Goal: Task Accomplishment & Management: Manage account settings

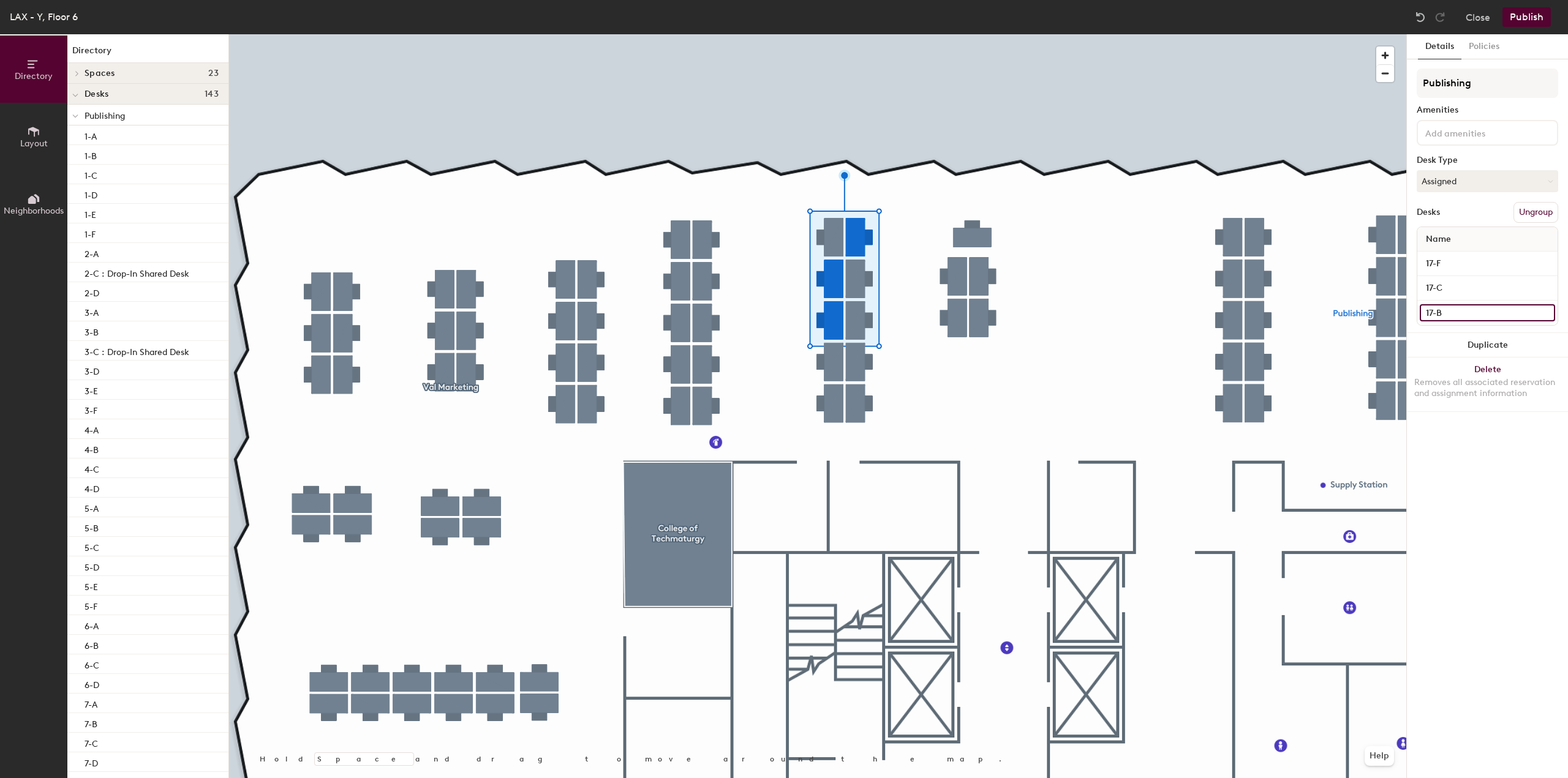
click at [1452, 311] on input "17-B" at bounding box center [1487, 313] width 135 height 17
type input "17-B :Drop-In shared Desk"
click at [1480, 286] on input "17-C" at bounding box center [1487, 288] width 135 height 17
type input "17-C : Drop-In Shared Desk"
click at [1480, 262] on input "17-F" at bounding box center [1487, 264] width 135 height 17
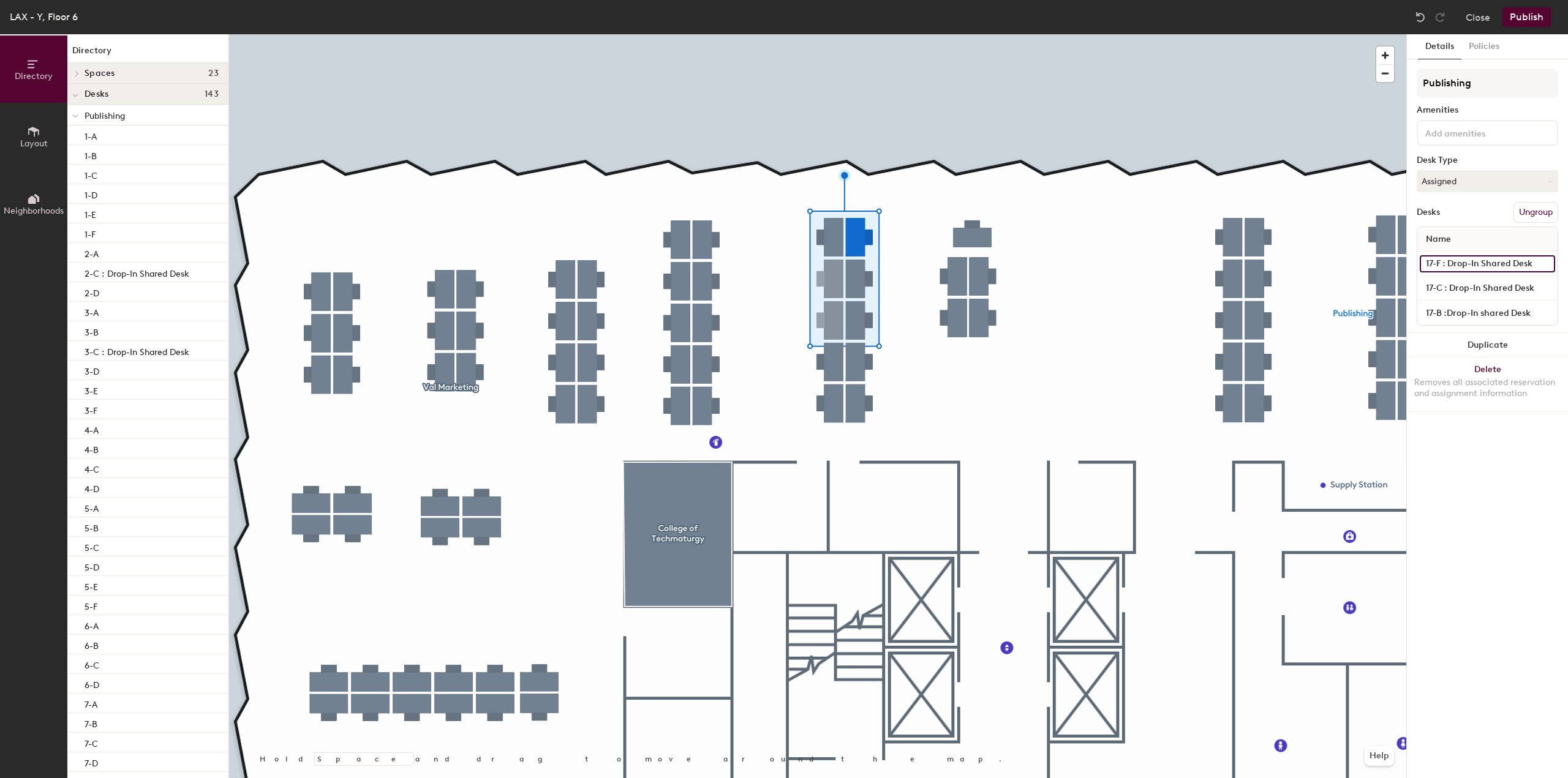
type input "17-F : Drop-In Shared Desk"
click at [1477, 498] on div "Details Policies Publishing Amenities Desk Type Assigned Desks Ungroup Name 17-…" at bounding box center [1487, 406] width 161 height 743
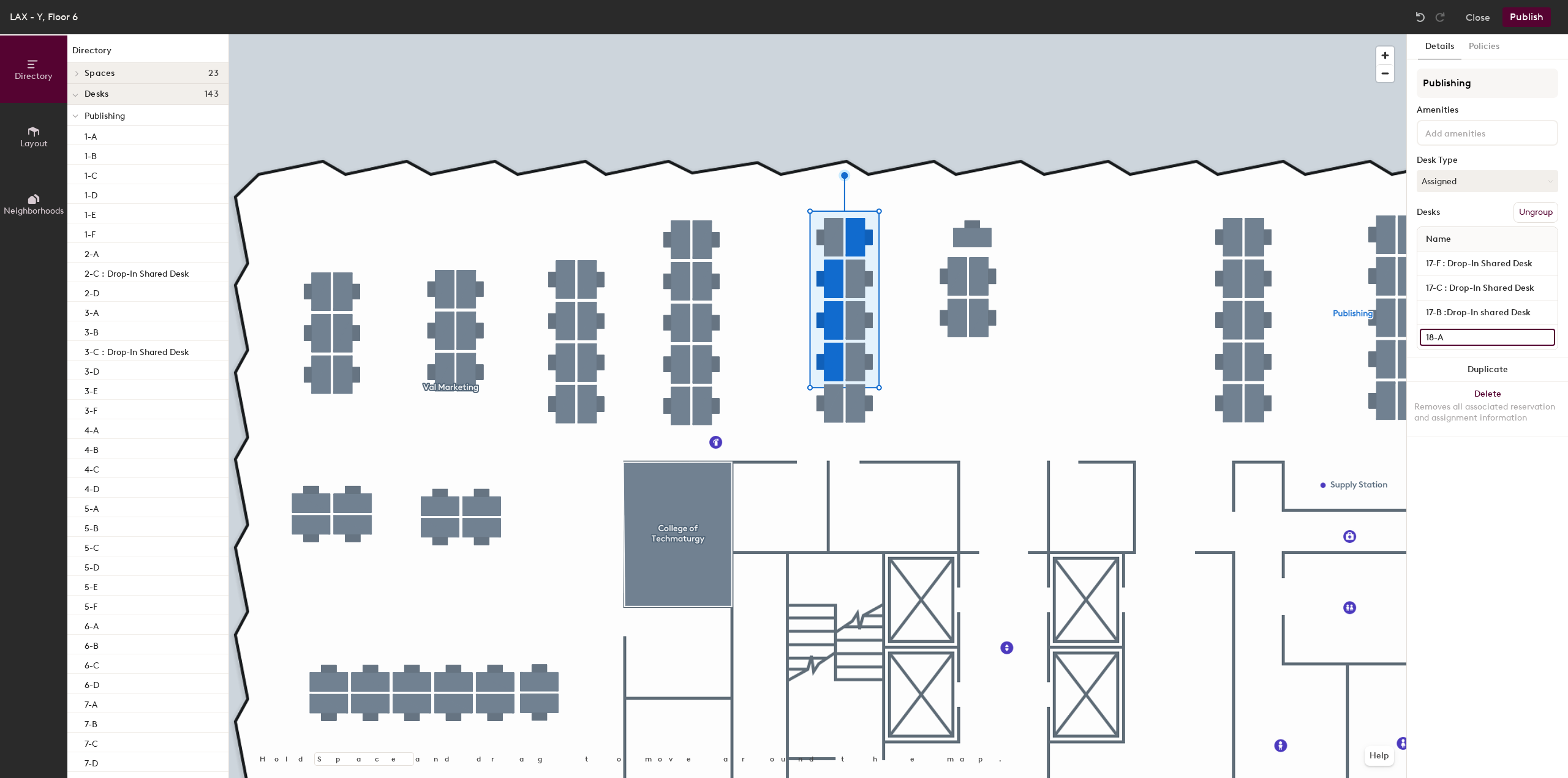
click at [1462, 336] on input "18-A" at bounding box center [1487, 337] width 135 height 17
type input "18-A : Drop-In Shared Desk"
click at [1484, 486] on div "Details Policies Publishing Amenities Desk Type Assigned Desks Ungroup Name 17-…" at bounding box center [1487, 406] width 161 height 743
click at [755, 35] on div at bounding box center [818, 35] width 1177 height 0
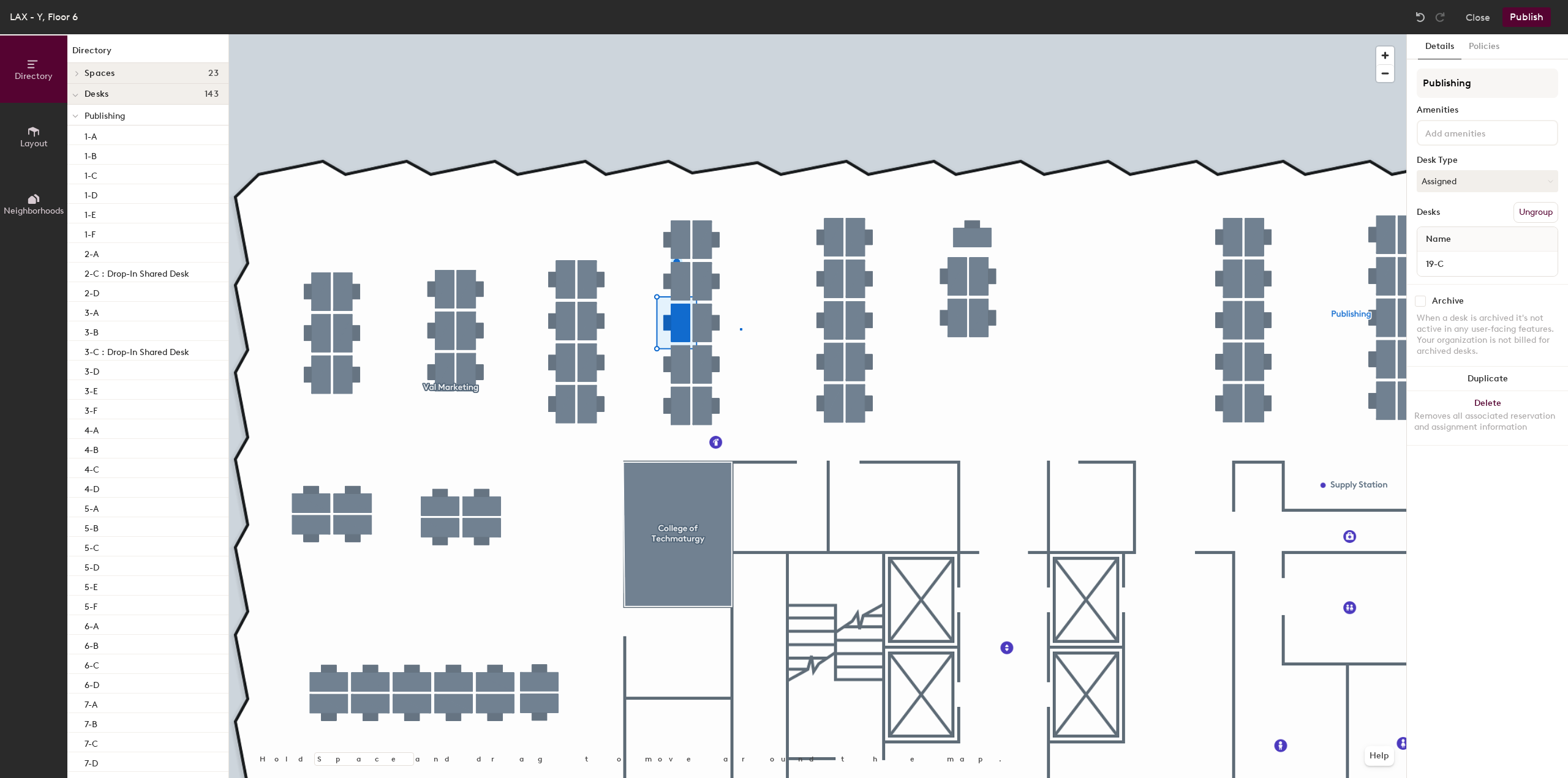
click at [740, 35] on div at bounding box center [818, 35] width 1177 height 0
click at [1506, 262] on input "20-B : Drop-In Shared Desk" at bounding box center [1487, 264] width 135 height 17
type input "20-B"
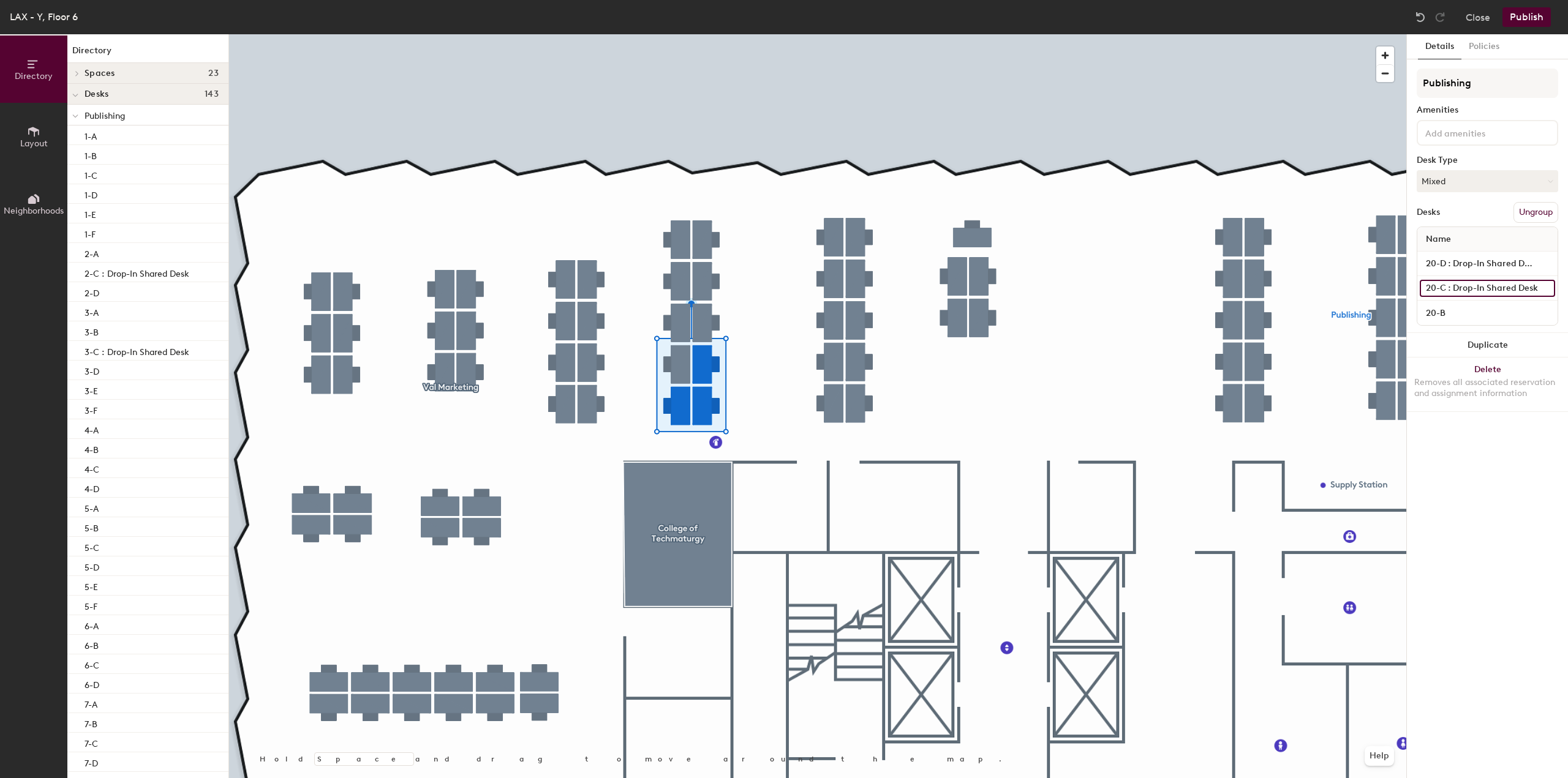
click at [1517, 283] on input "20-C : Drop-In Shared Desk" at bounding box center [1487, 288] width 135 height 17
type input "20-C"
click at [1467, 262] on input "20-D : Drop-In Shared Desk" at bounding box center [1487, 264] width 135 height 17
type input "20-D"
click at [1491, 531] on div "Details Policies Publishing Amenities Desk Type Mixed Desks Ungroup Name 20-D 2…" at bounding box center [1487, 406] width 161 height 743
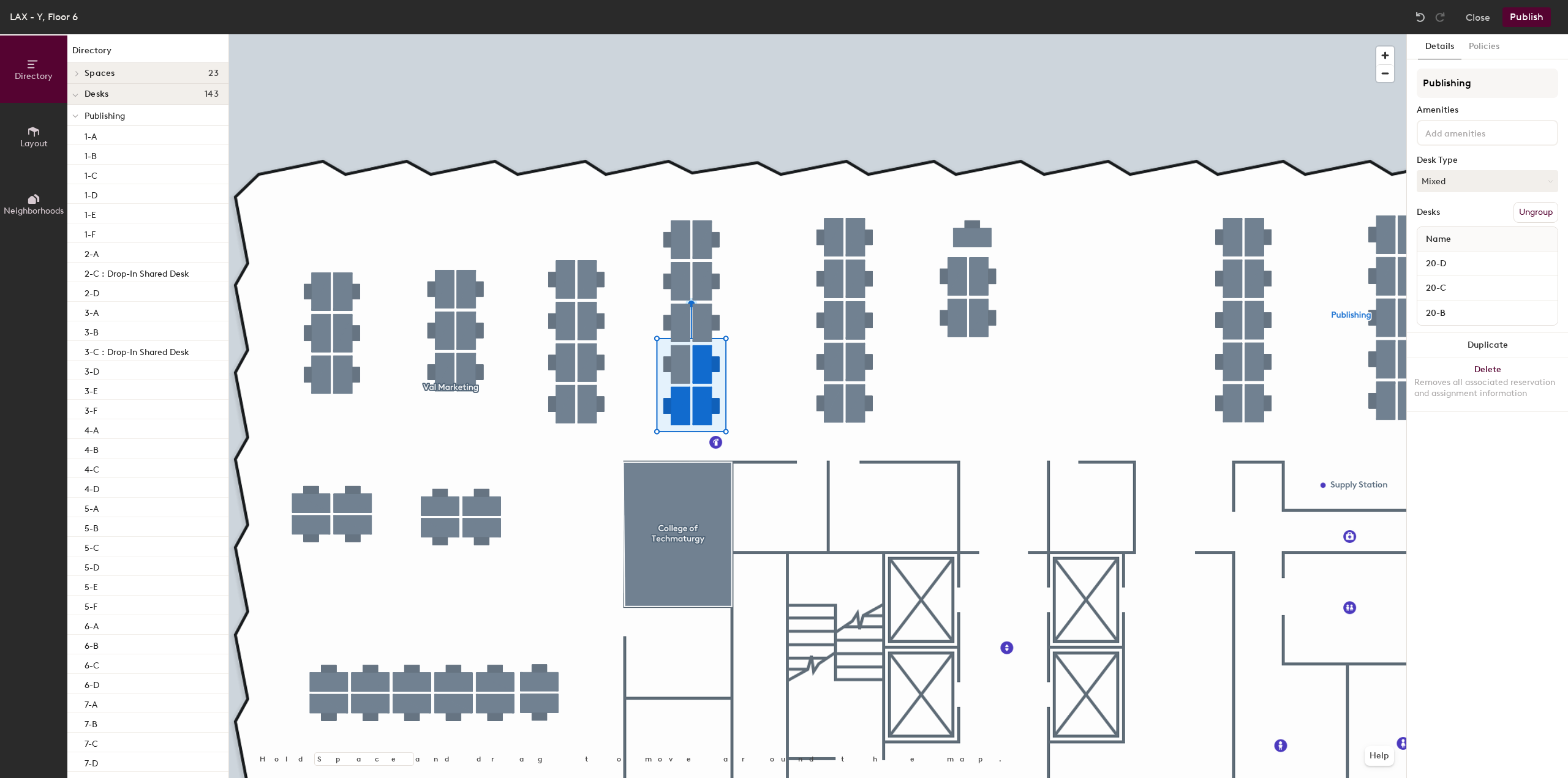
click at [1525, 14] on button "Publish" at bounding box center [1527, 17] width 48 height 19
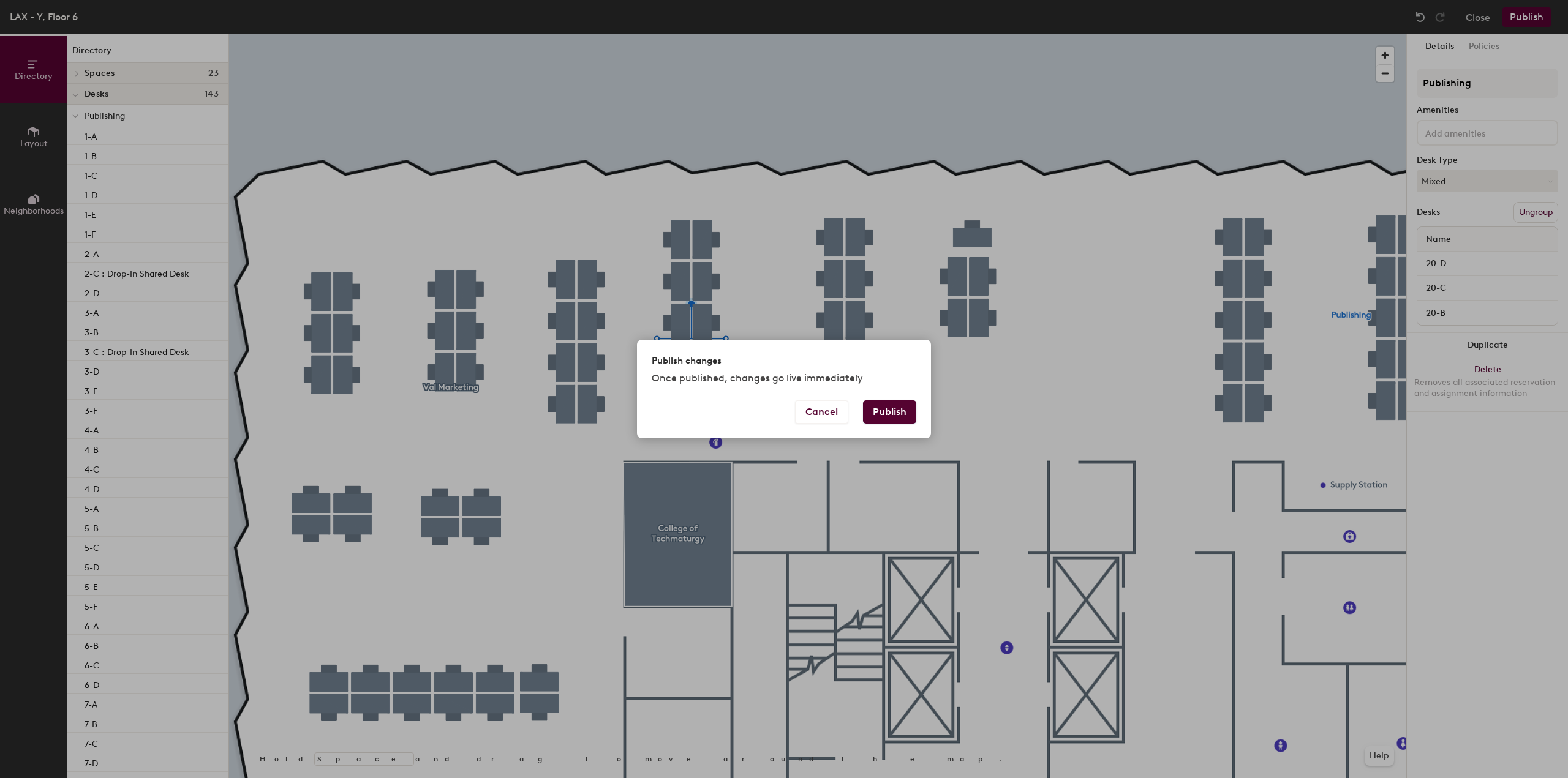
click at [889, 409] on button "Publish" at bounding box center [889, 412] width 53 height 23
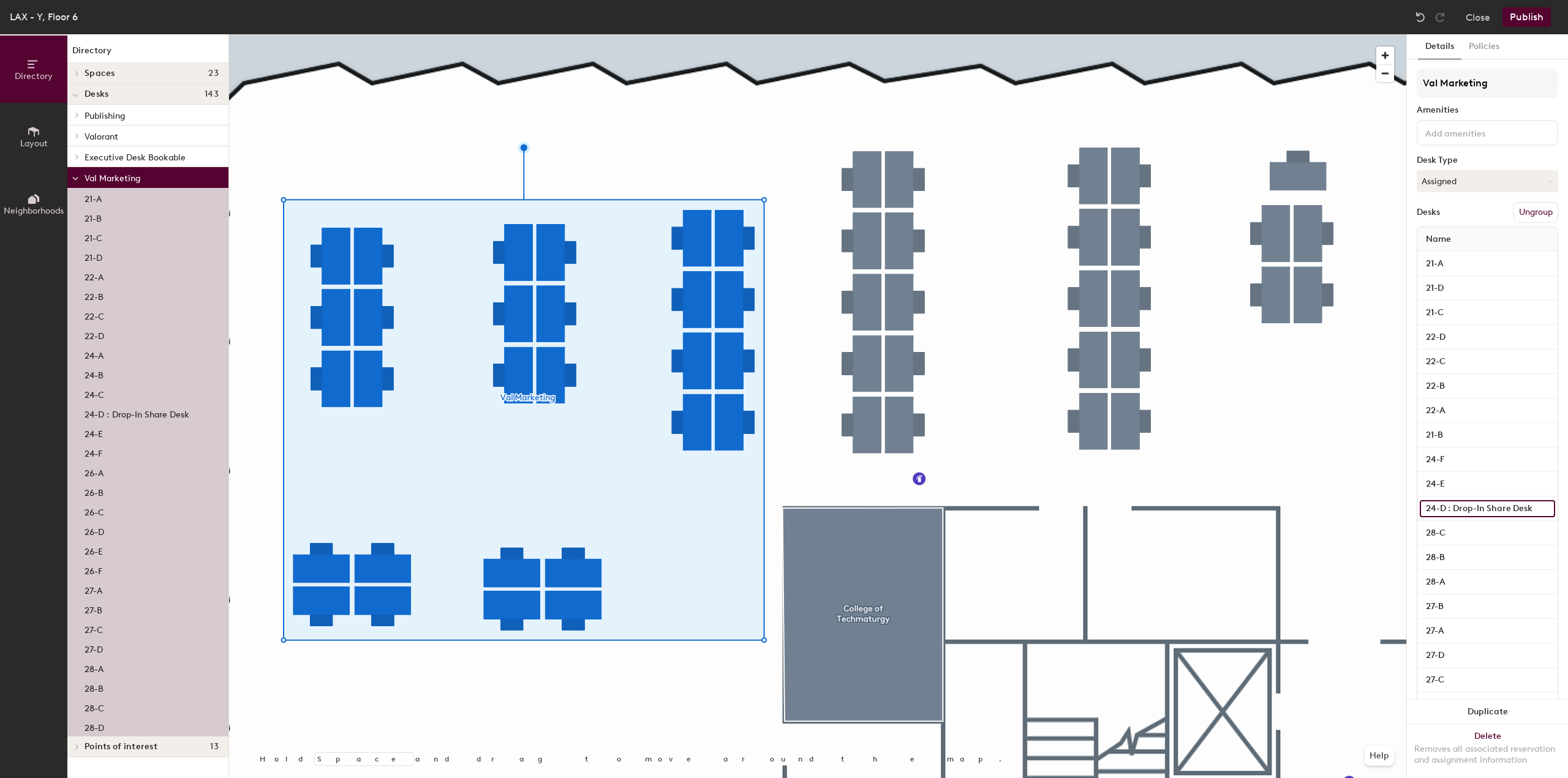
click at [1457, 507] on input "24-D : Drop-In Share Desk" at bounding box center [1487, 508] width 135 height 17
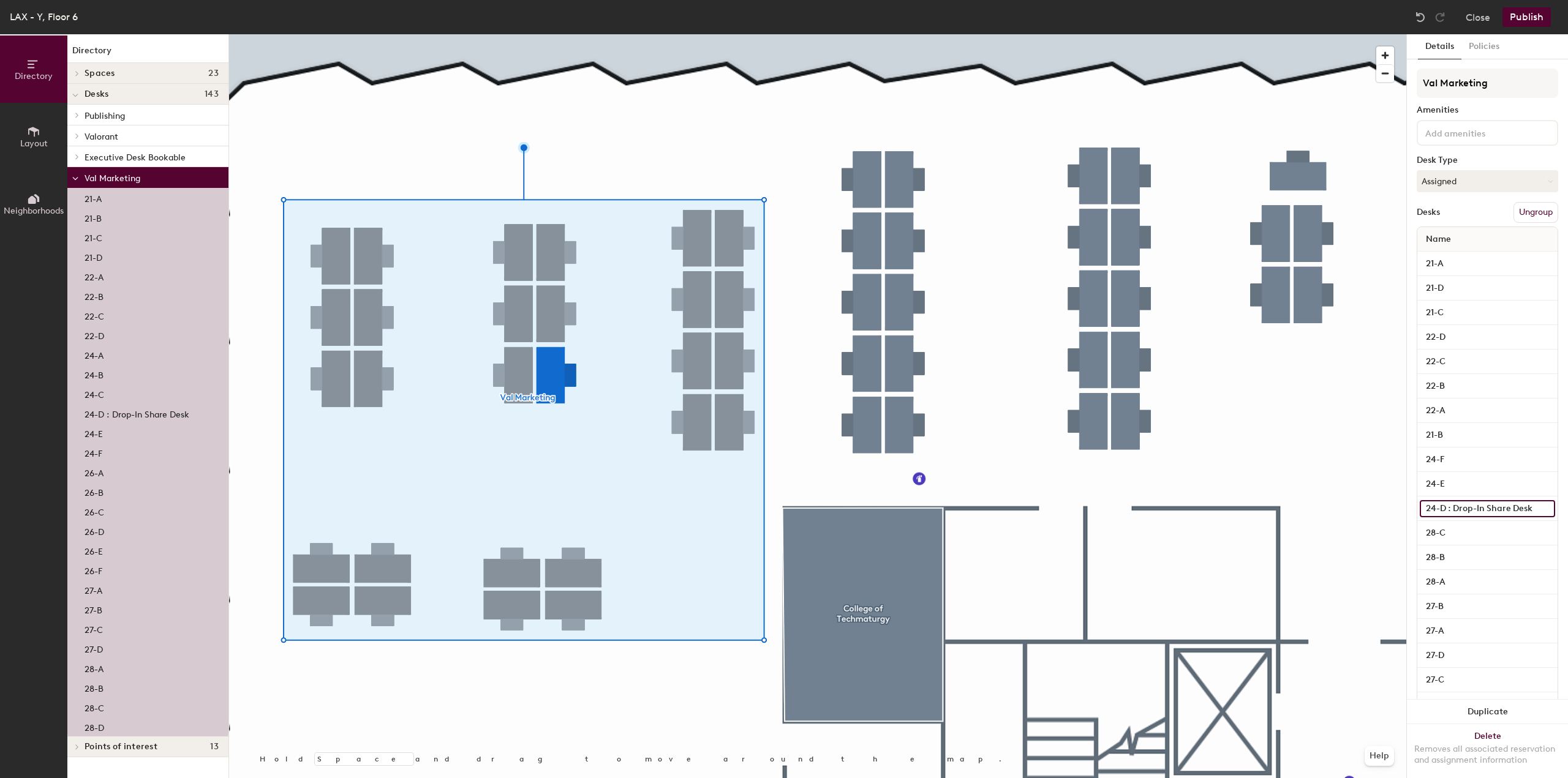
click at [1446, 512] on input "24-D : Drop-In Share Desk" at bounding box center [1487, 508] width 135 height 17
type input "24-D"
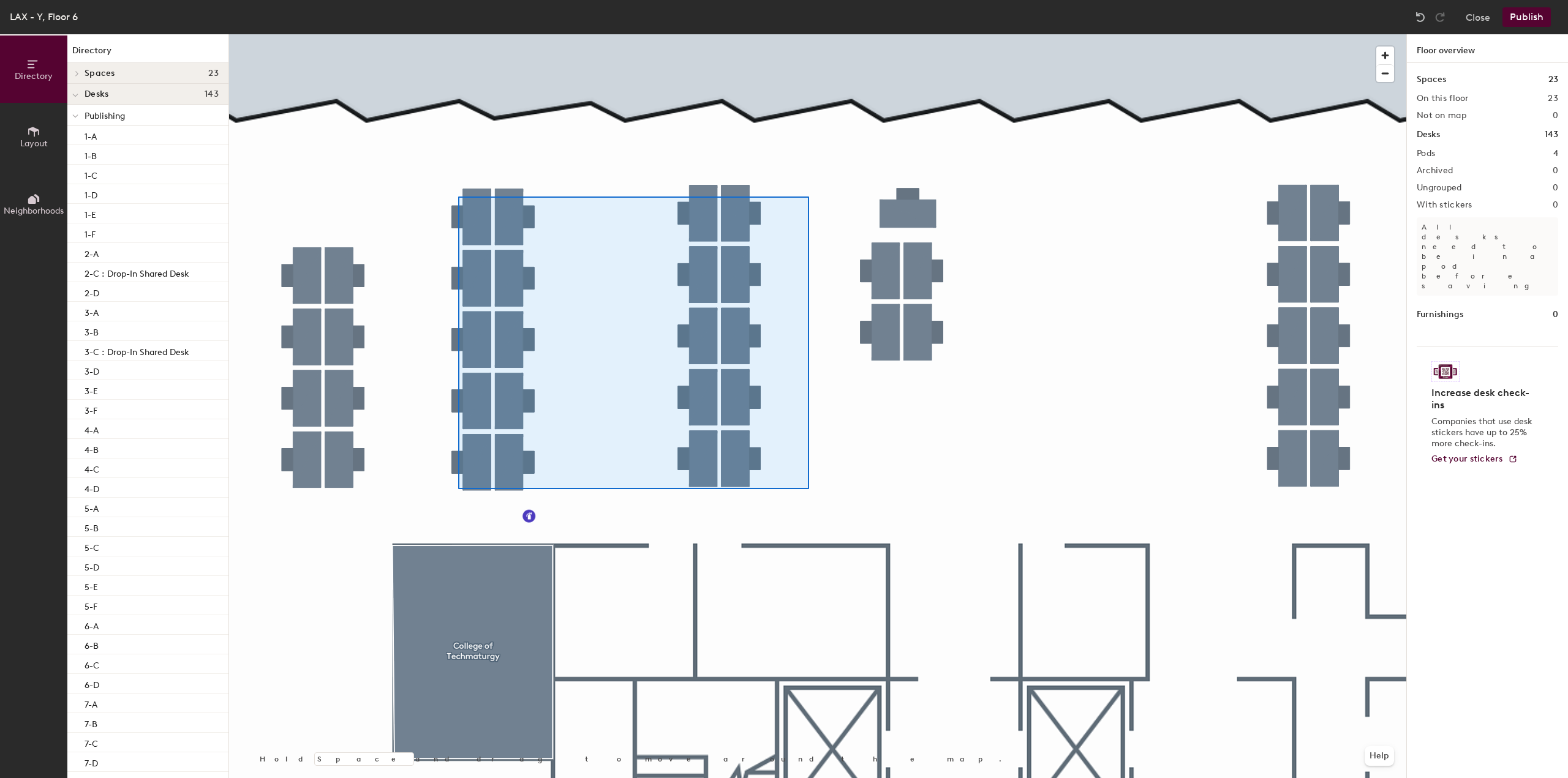
click at [442, 35] on div at bounding box center [818, 35] width 1177 height 0
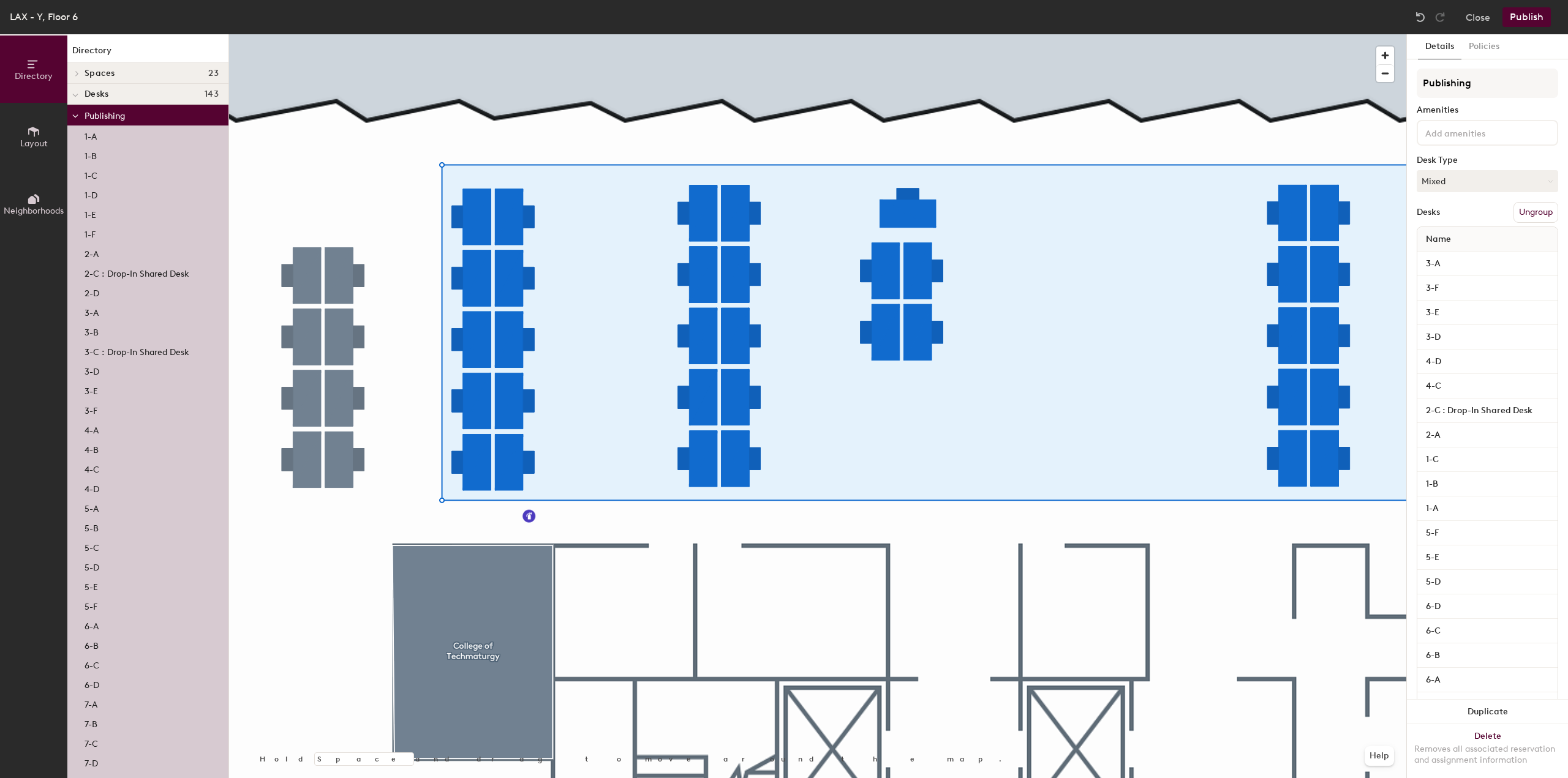
click at [459, 35] on div at bounding box center [818, 35] width 1177 height 0
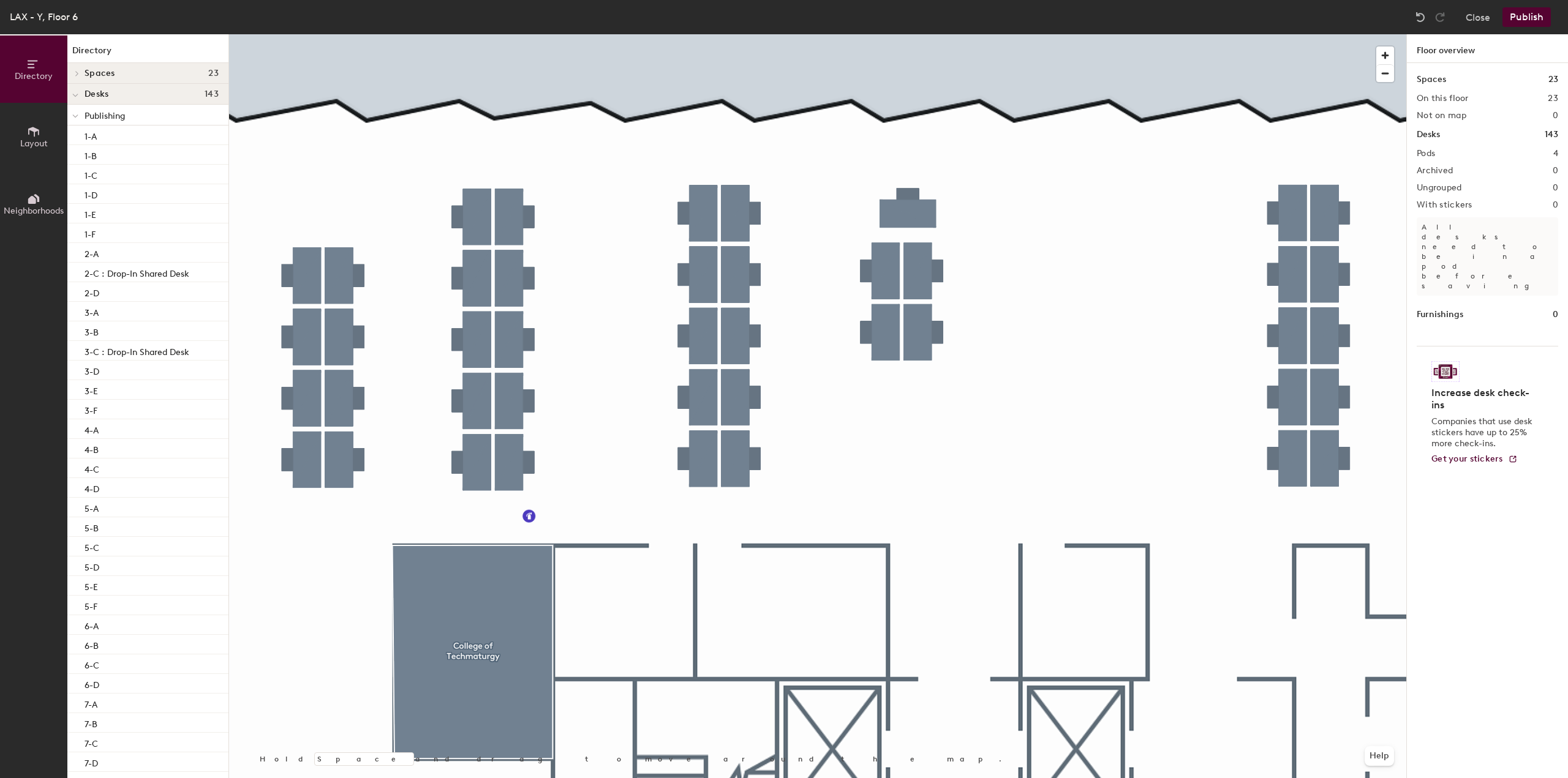
click at [474, 35] on div at bounding box center [818, 35] width 1177 height 0
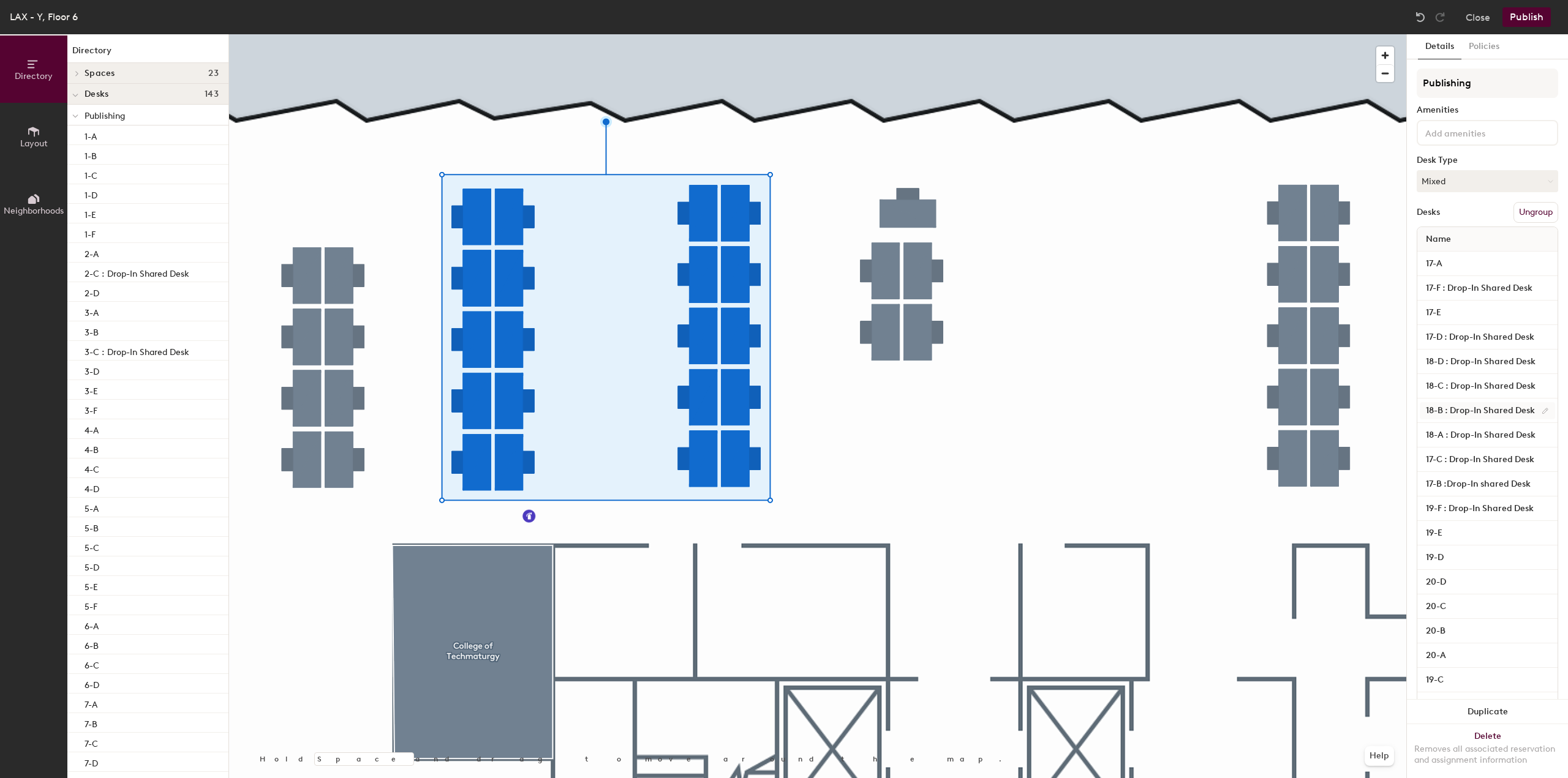
scroll to position [70, 0]
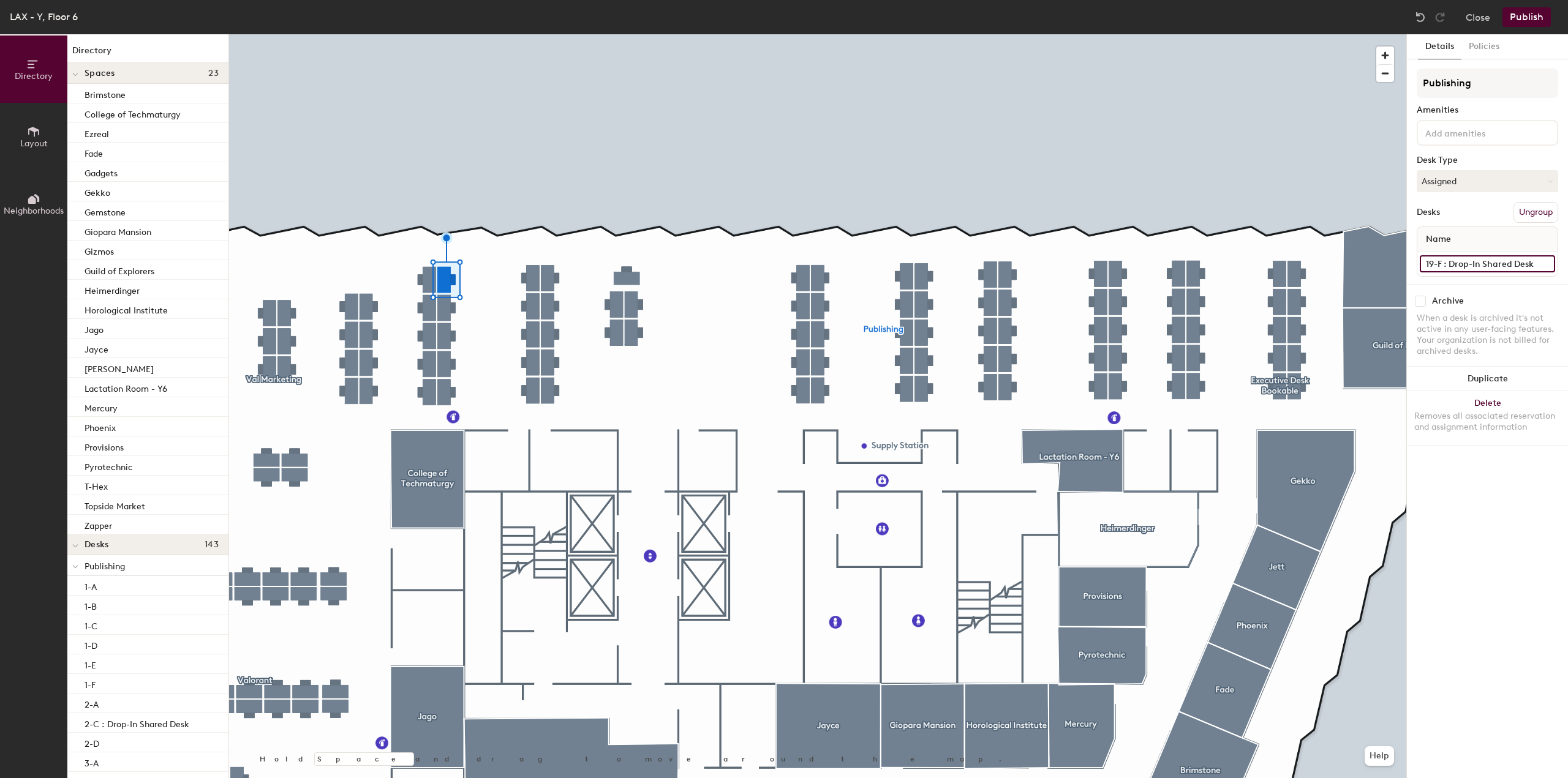
click at [1493, 260] on input "19-F : Drop-In Shared Desk" at bounding box center [1487, 264] width 135 height 17
type input "19-F"
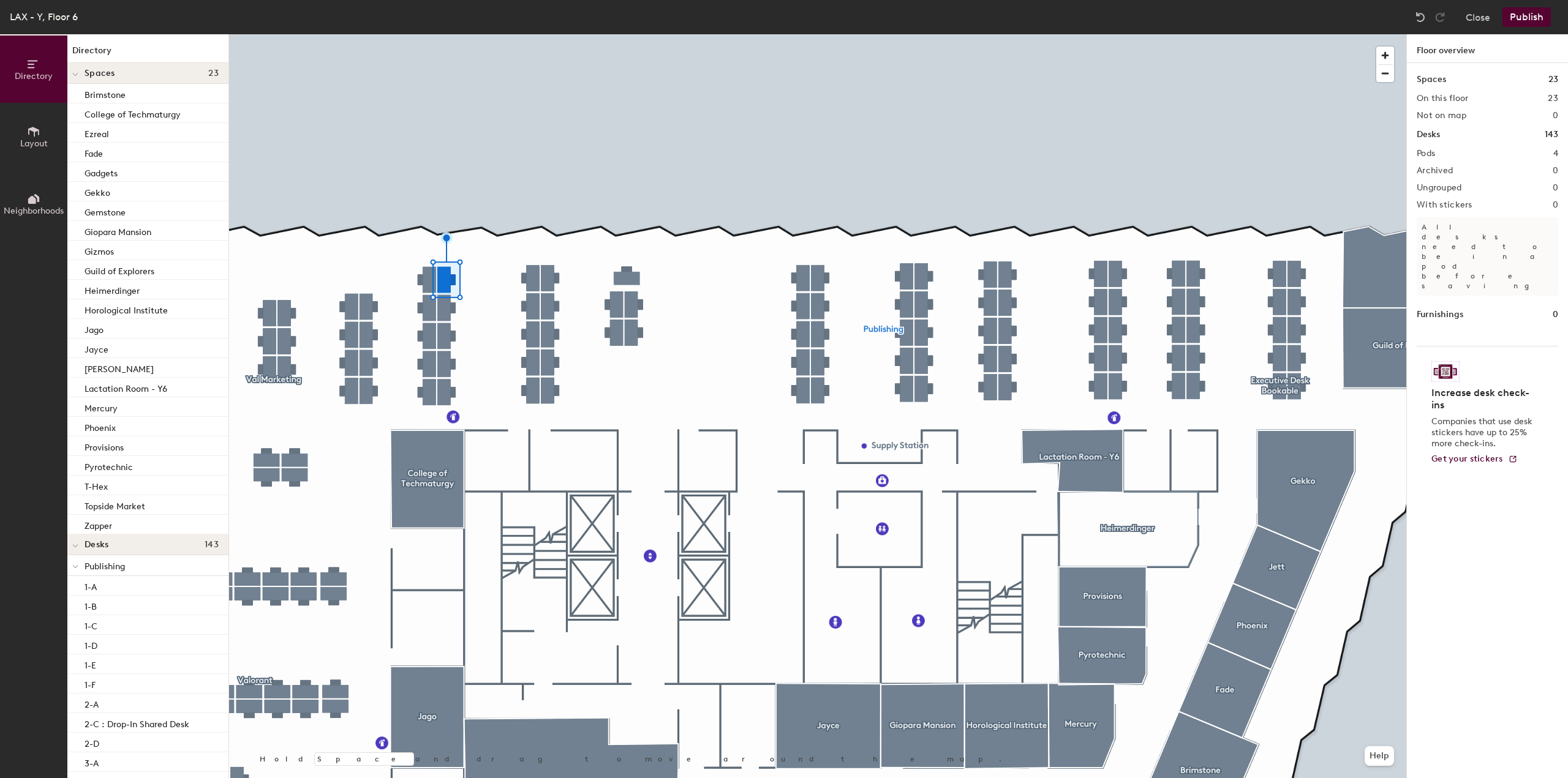
click at [1533, 26] on button "Publish" at bounding box center [1527, 17] width 48 height 19
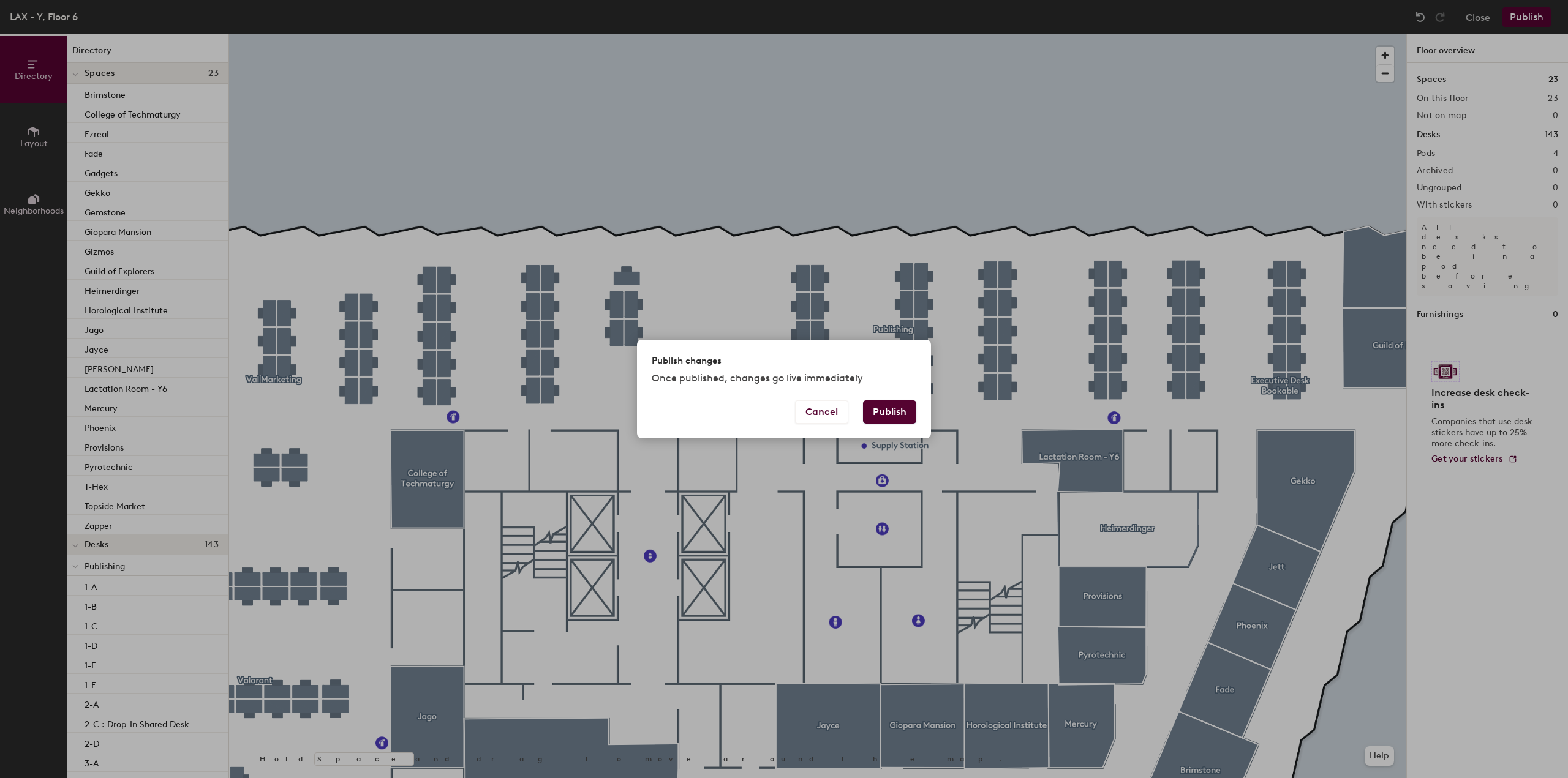
drag, startPoint x: 899, startPoint y: 407, endPoint x: 878, endPoint y: 420, distance: 24.7
click at [897, 407] on button "Publish" at bounding box center [889, 412] width 53 height 23
